Goal: Find specific page/section: Find specific page/section

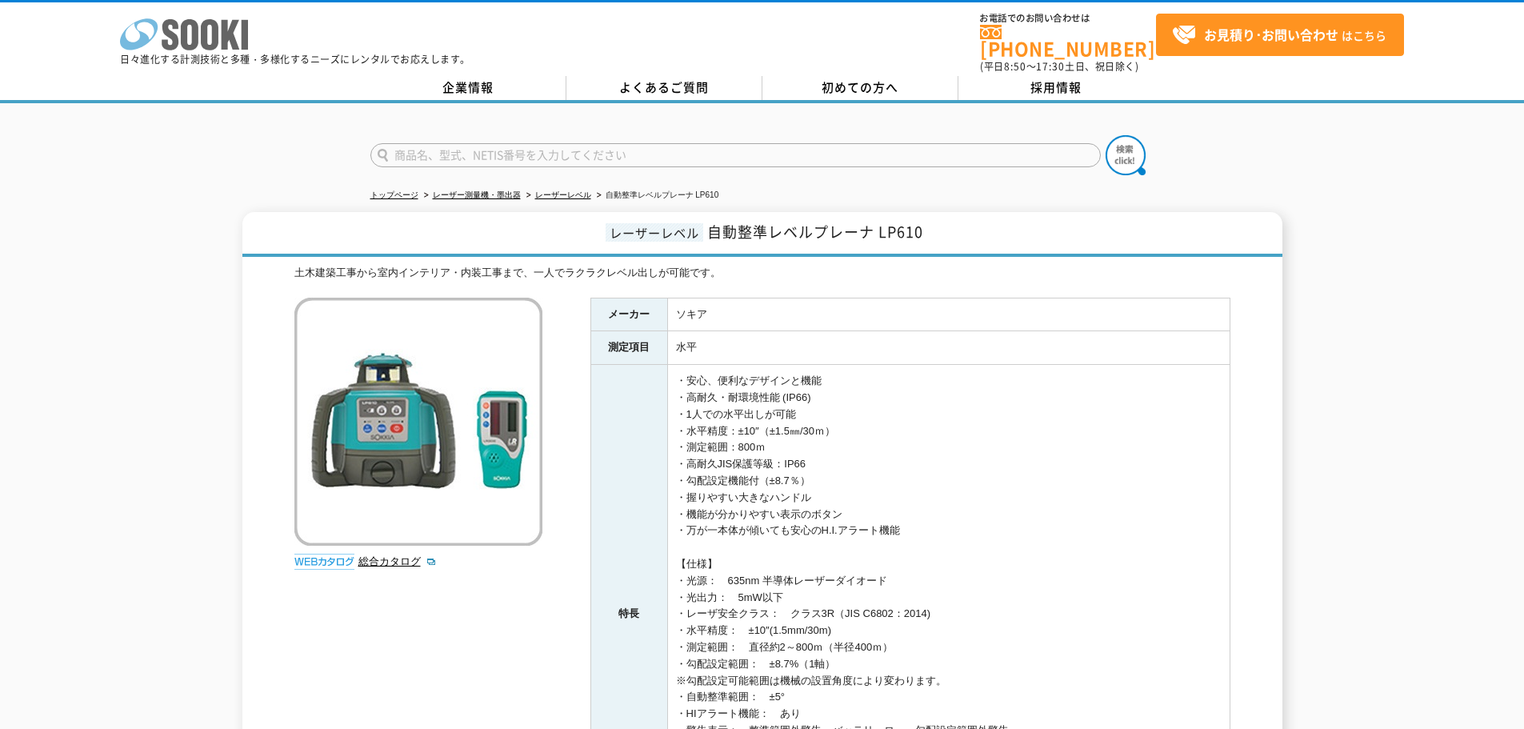
click at [213, 36] on icon "株式会社 ソーキ" at bounding box center [184, 34] width 128 height 32
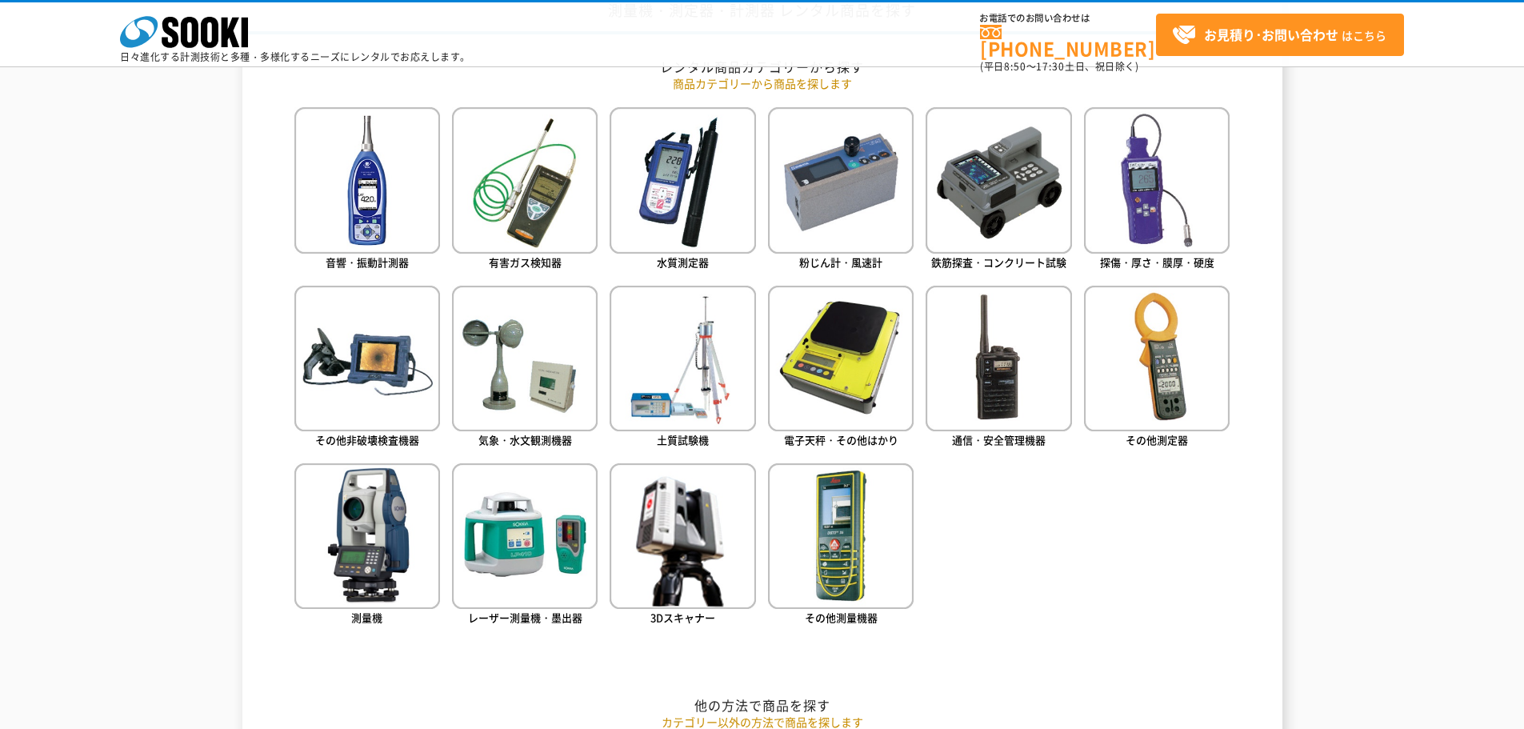
scroll to position [746, 0]
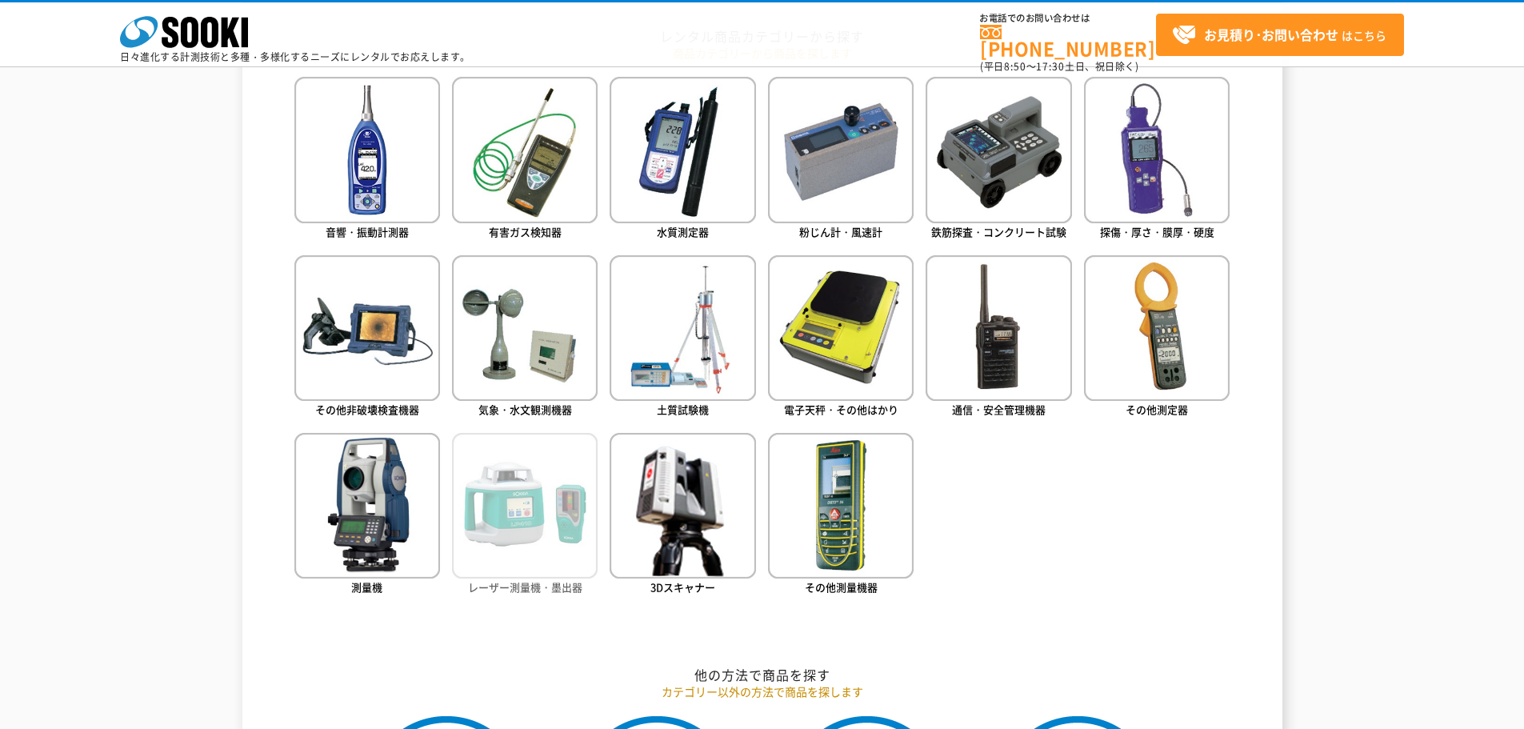
click at [570, 500] on img at bounding box center [525, 506] width 146 height 146
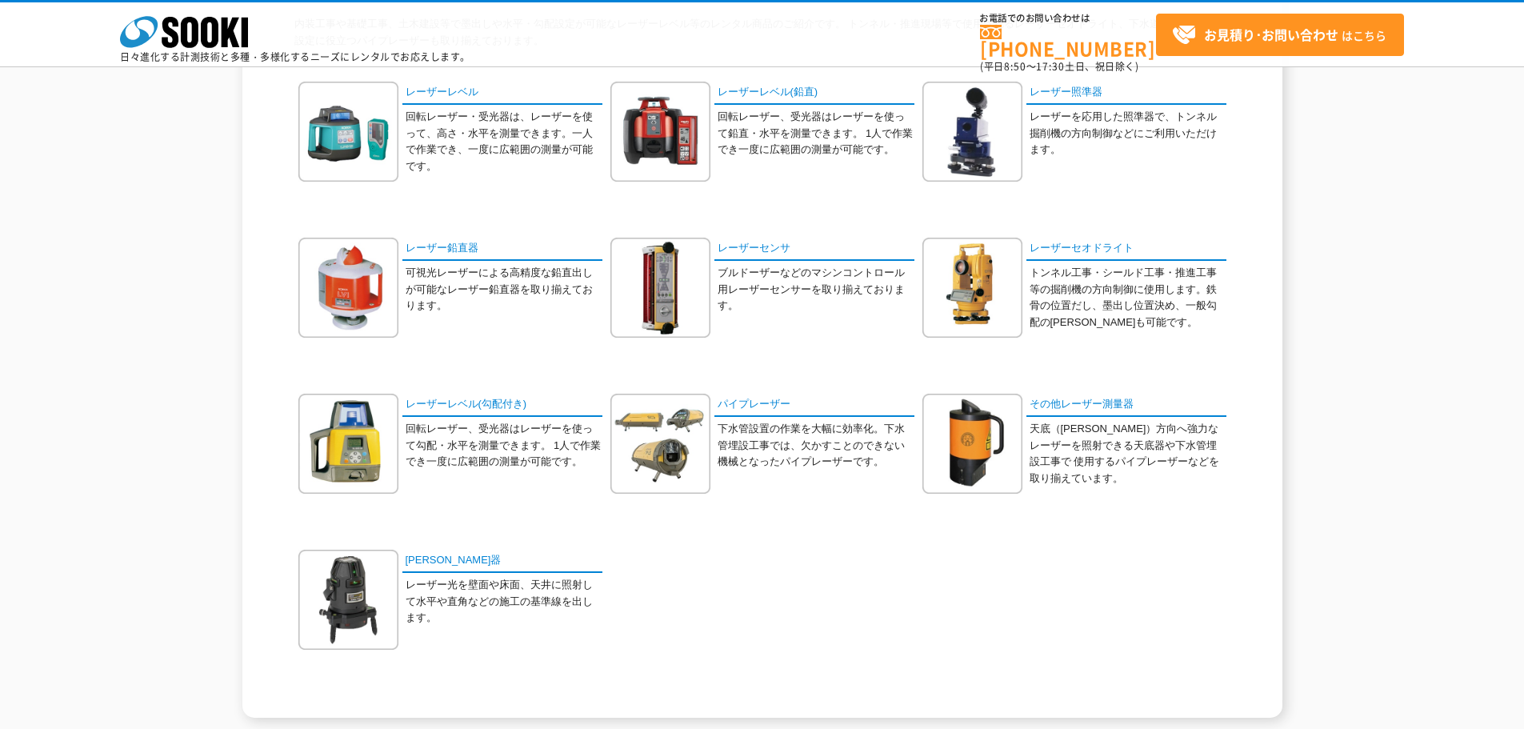
scroll to position [186, 0]
click at [478, 407] on link "レーザーレベル(勾配付き)" at bounding box center [502, 404] width 200 height 23
click at [463, 90] on link "レーザーレベル" at bounding box center [502, 92] width 200 height 23
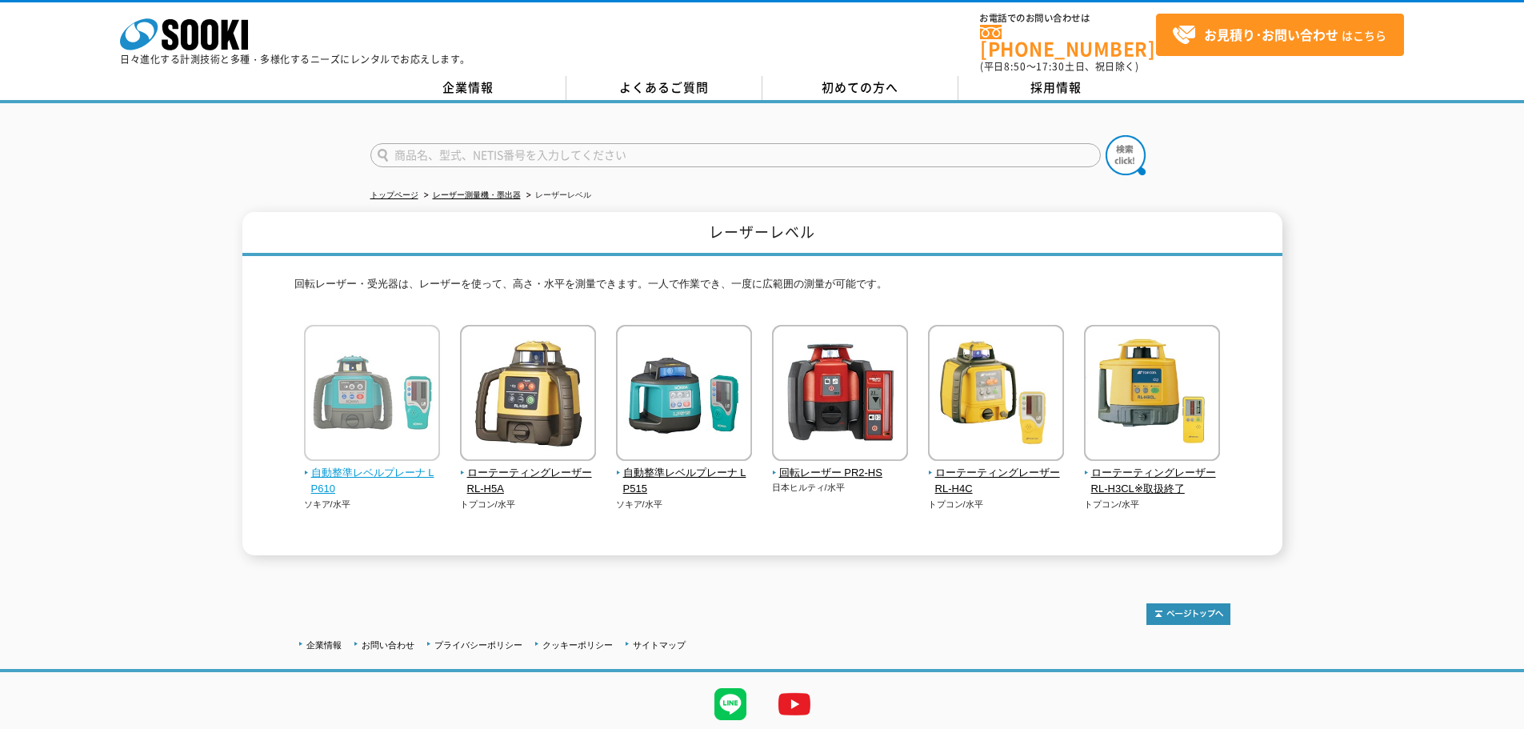
click at [364, 468] on span "自動整準レベルプレーナ LP610" at bounding box center [372, 482] width 137 height 34
